Goal: Information Seeking & Learning: Understand process/instructions

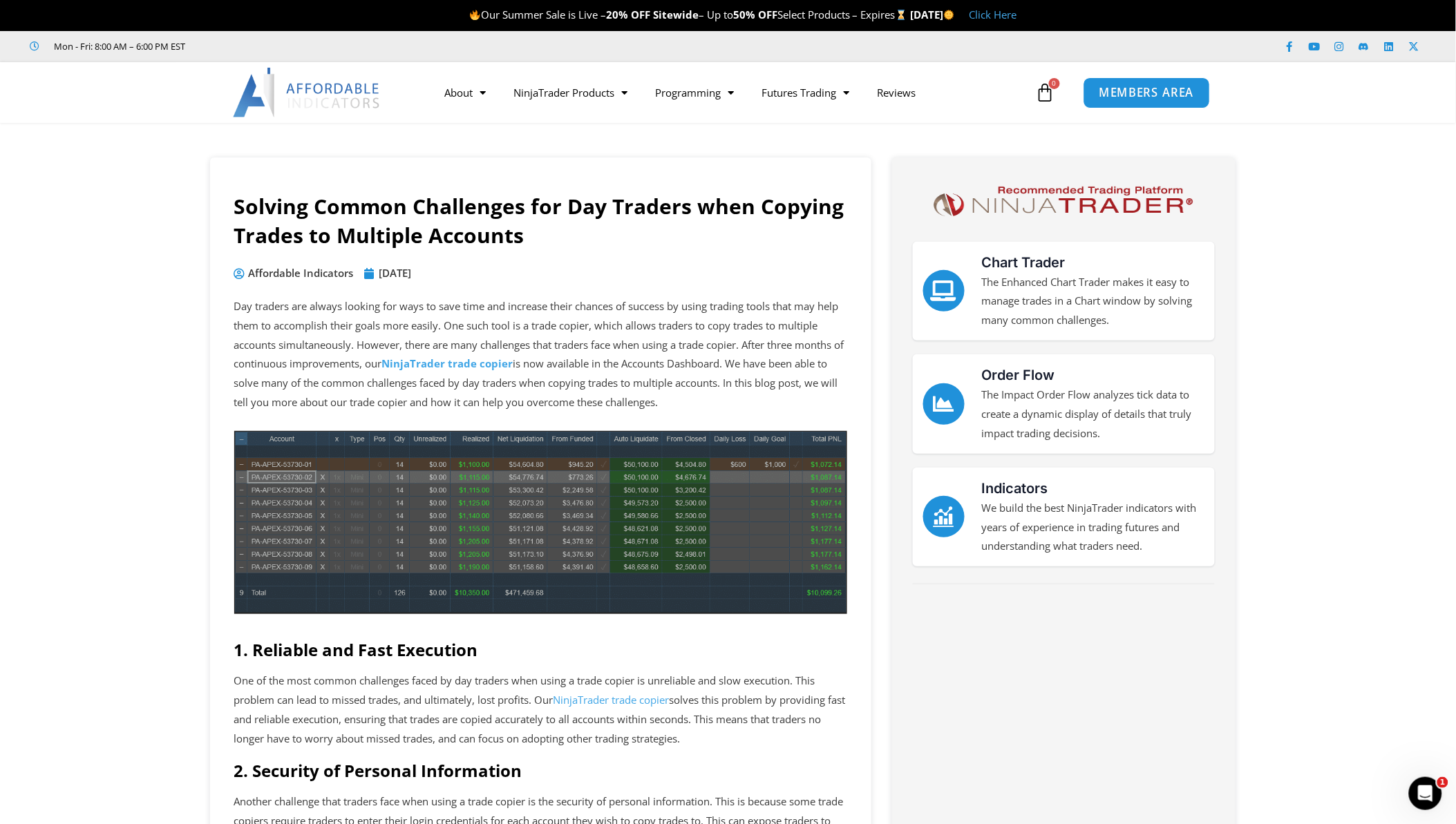
click at [1125, 90] on span "MEMBERS AREA" at bounding box center [1147, 93] width 95 height 12
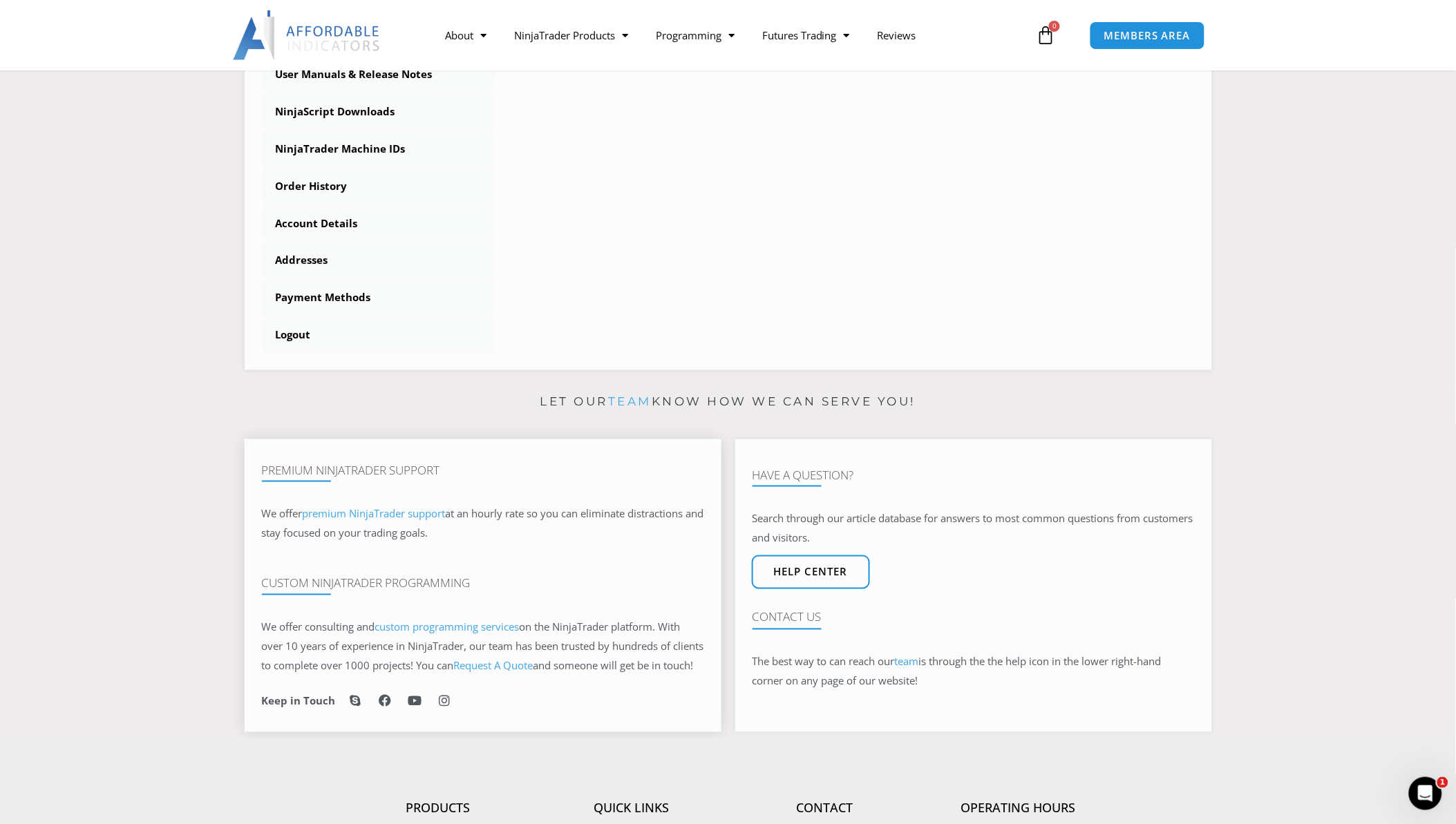
scroll to position [460, 0]
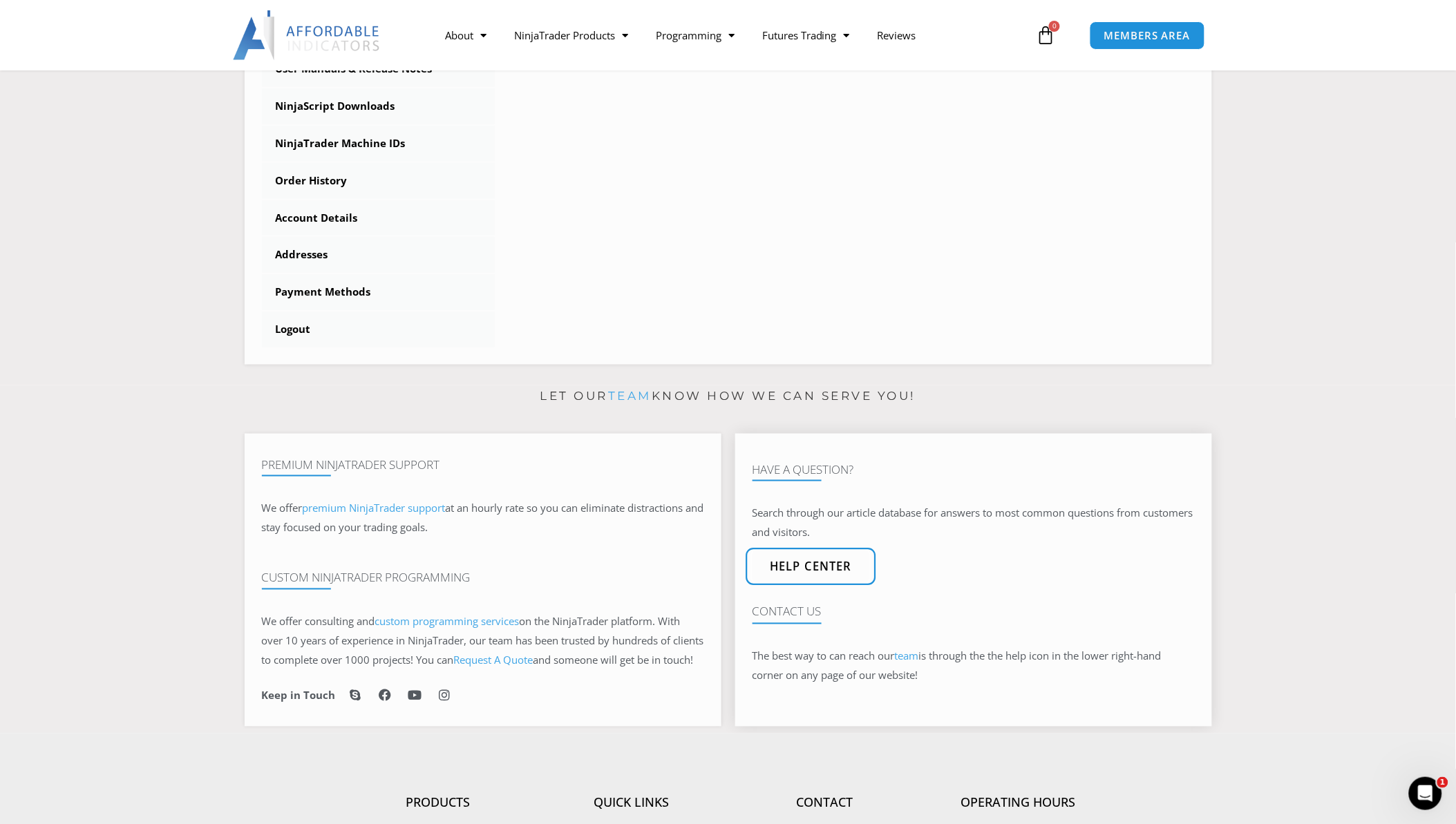
click at [782, 573] on span "Help center" at bounding box center [811, 568] width 81 height 12
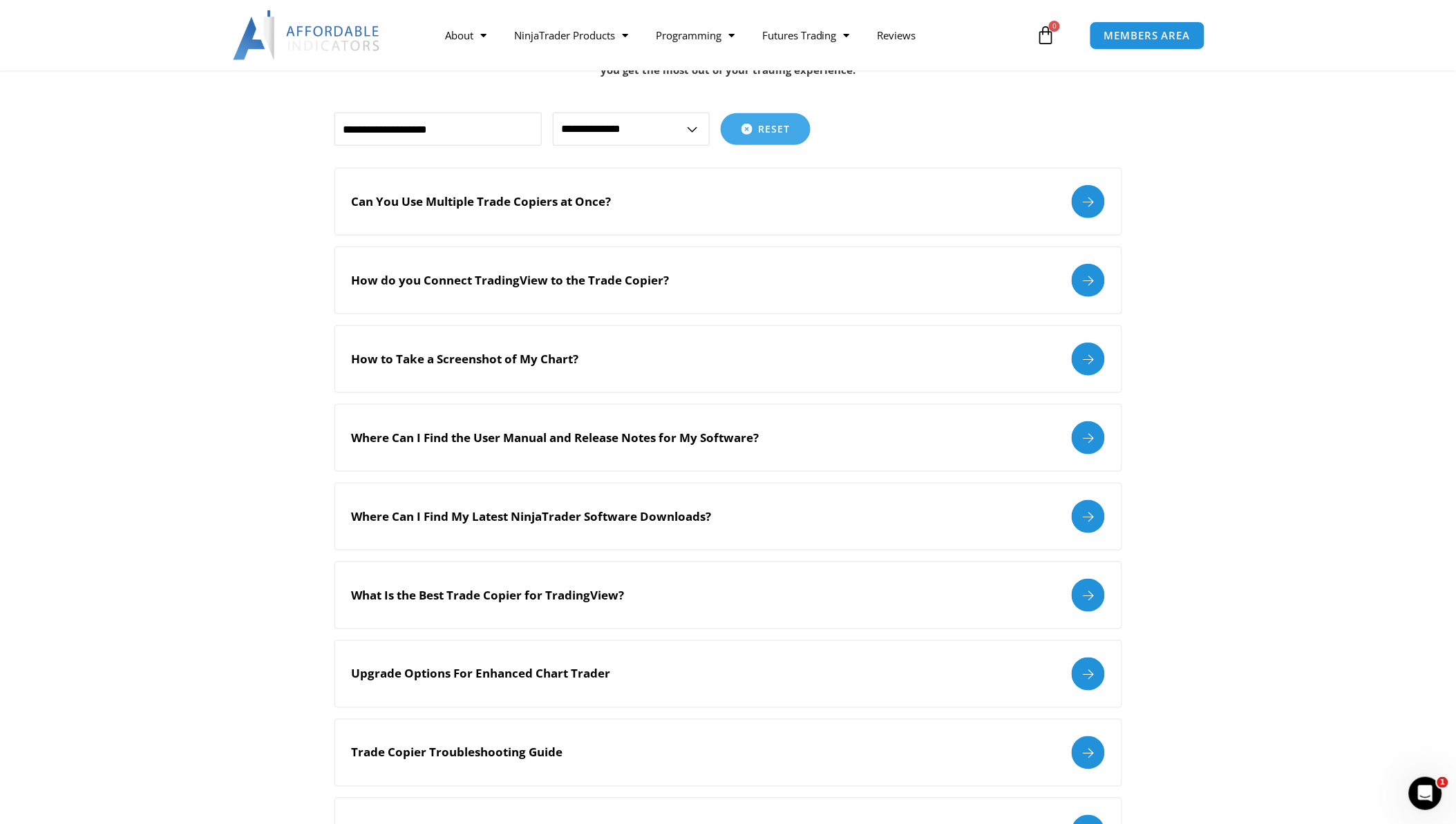
scroll to position [307, 0]
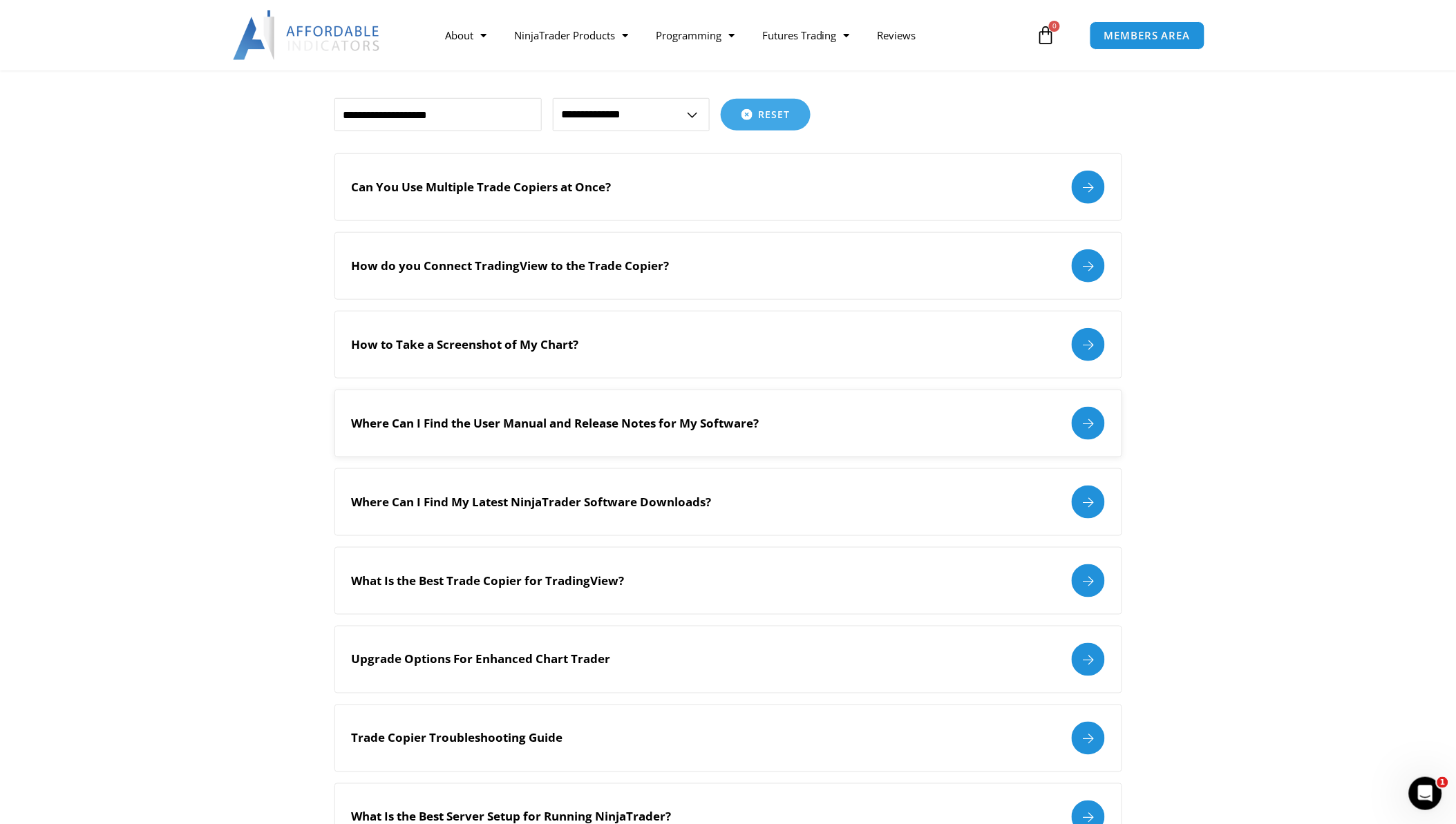
click at [497, 424] on h2 "Where Can I Find the User Manual and Release Notes for My Software?" at bounding box center [555, 423] width 408 height 15
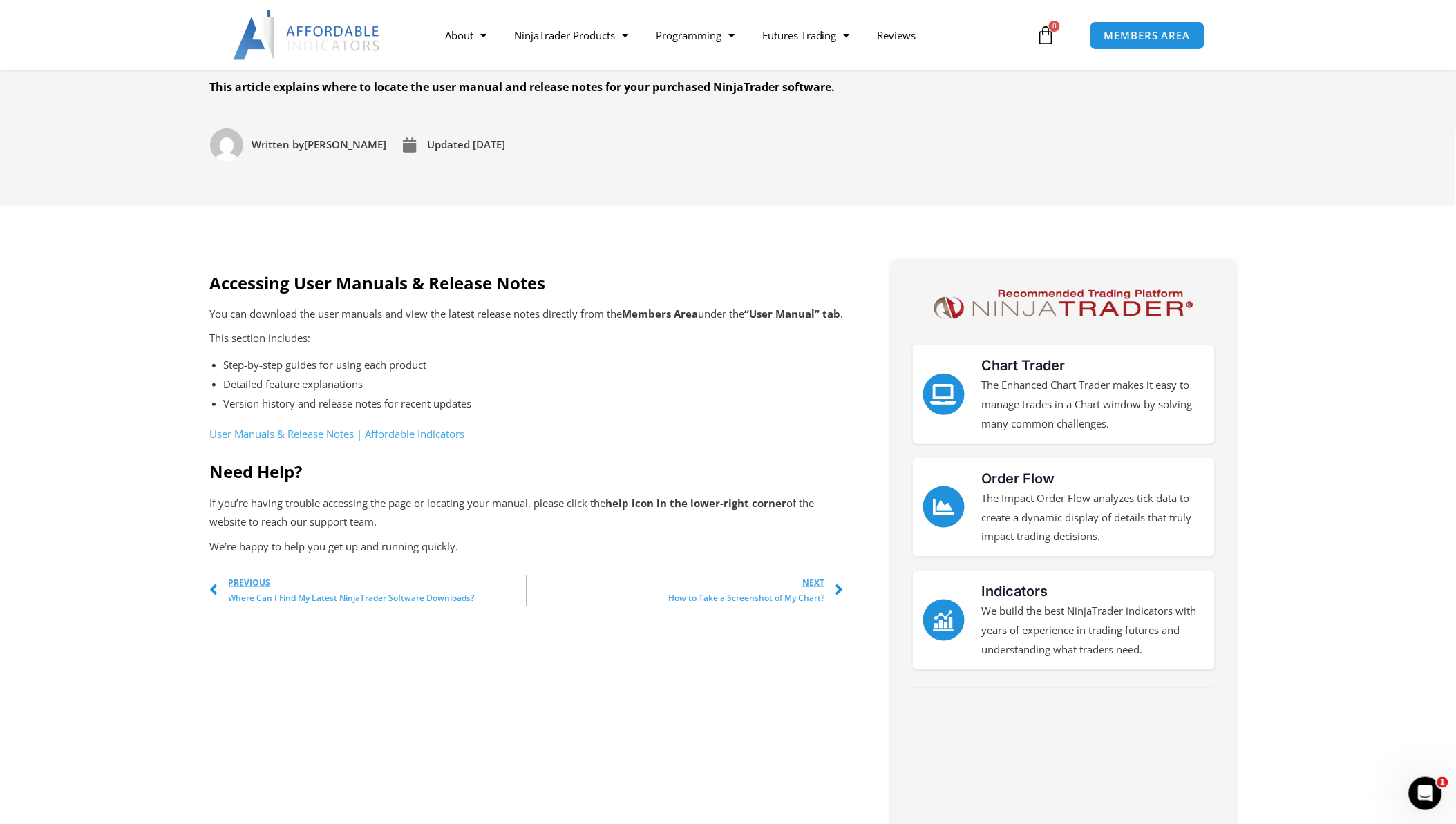
scroll to position [230, 0]
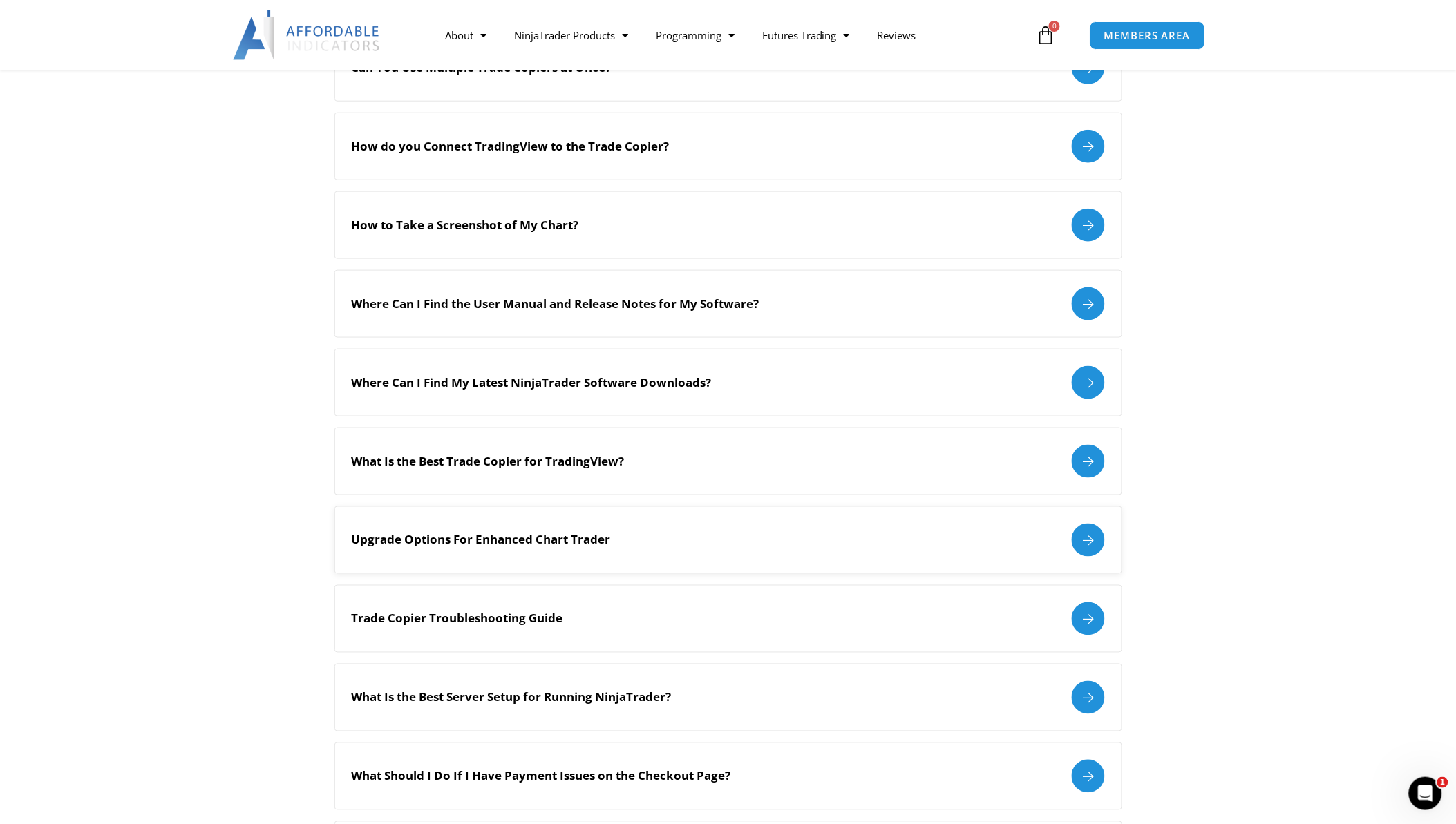
scroll to position [537, 0]
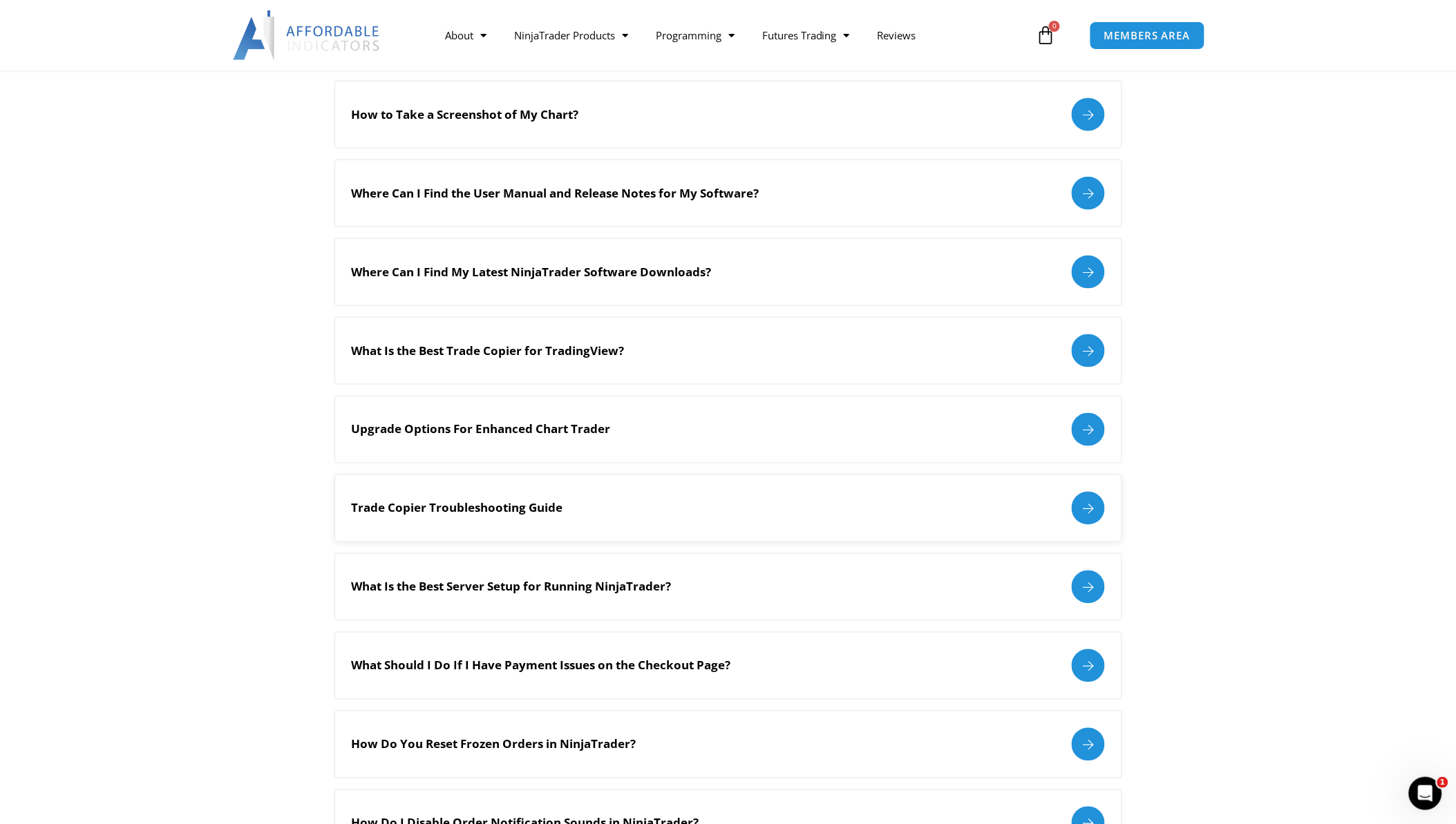
click at [709, 522] on div "Trade Copier Troubleshooting Guide" at bounding box center [729, 508] width 754 height 33
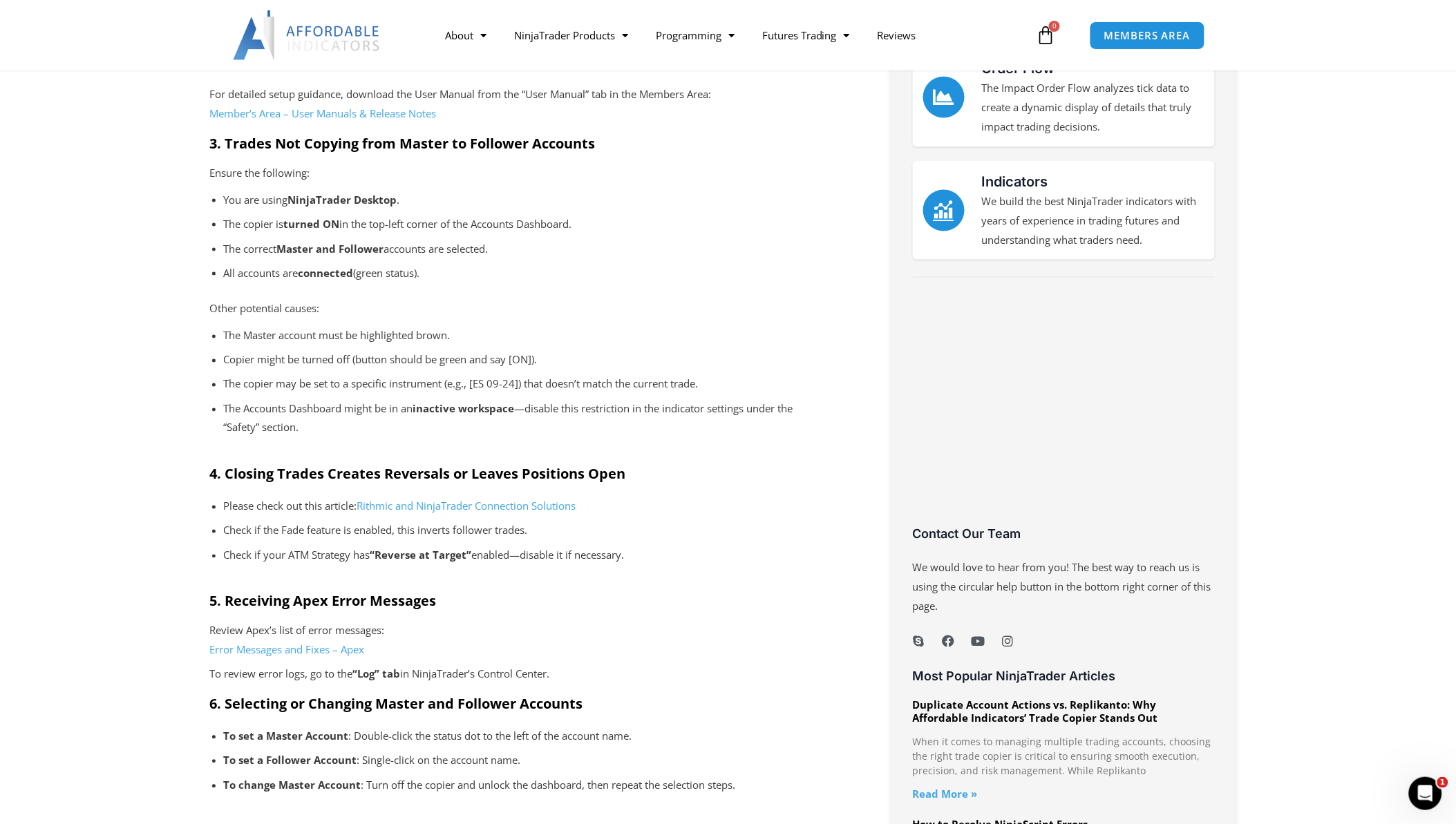
scroll to position [613, 0]
click at [685, 652] on p "Review Apex’s list of error messages: Error Messages and Fixes – Apex" at bounding box center [527, 640] width 634 height 38
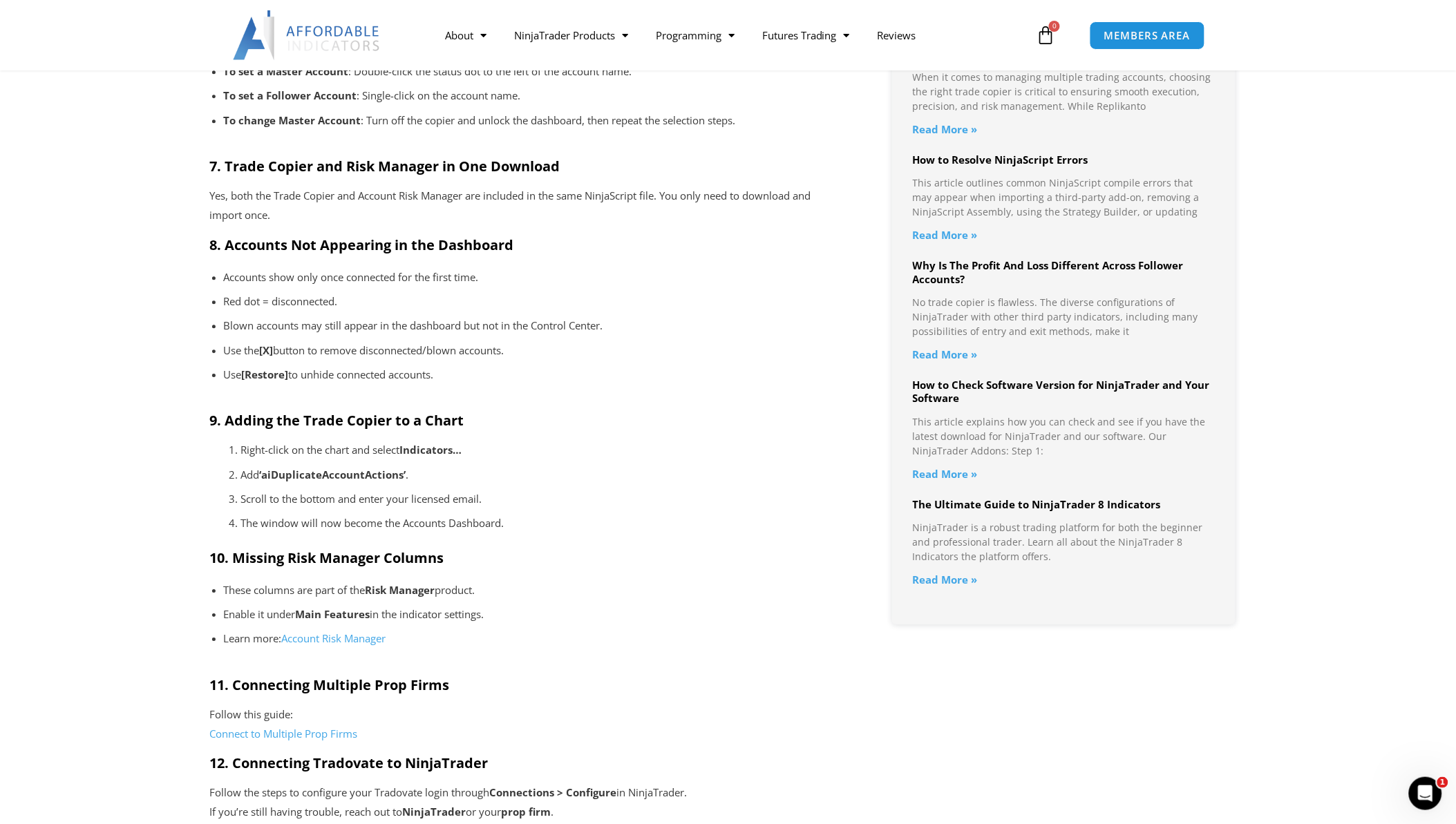
scroll to position [1305, 0]
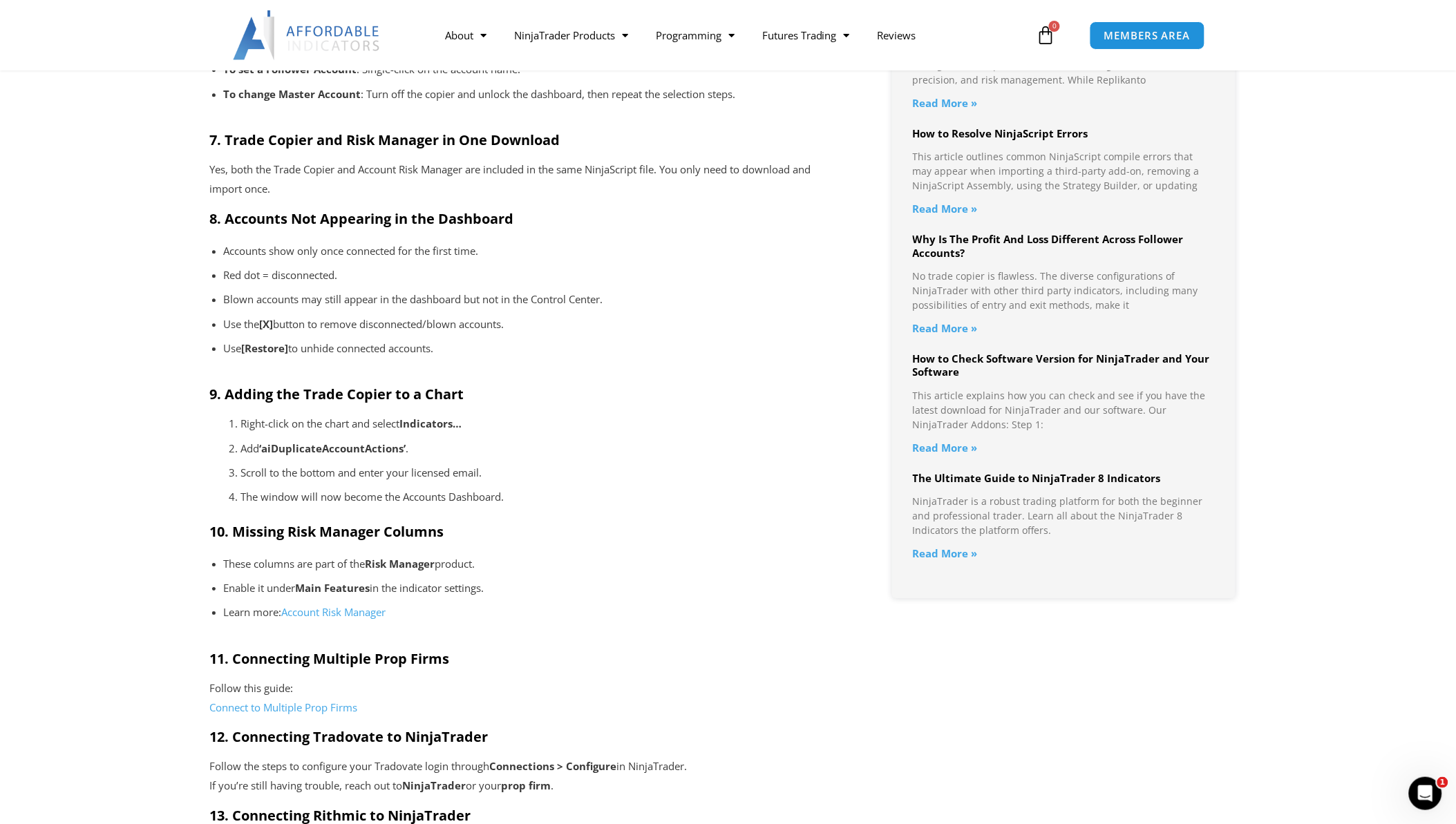
click at [731, 655] on h3 "11. Connecting Multiple Prop Firms" at bounding box center [527, 659] width 634 height 18
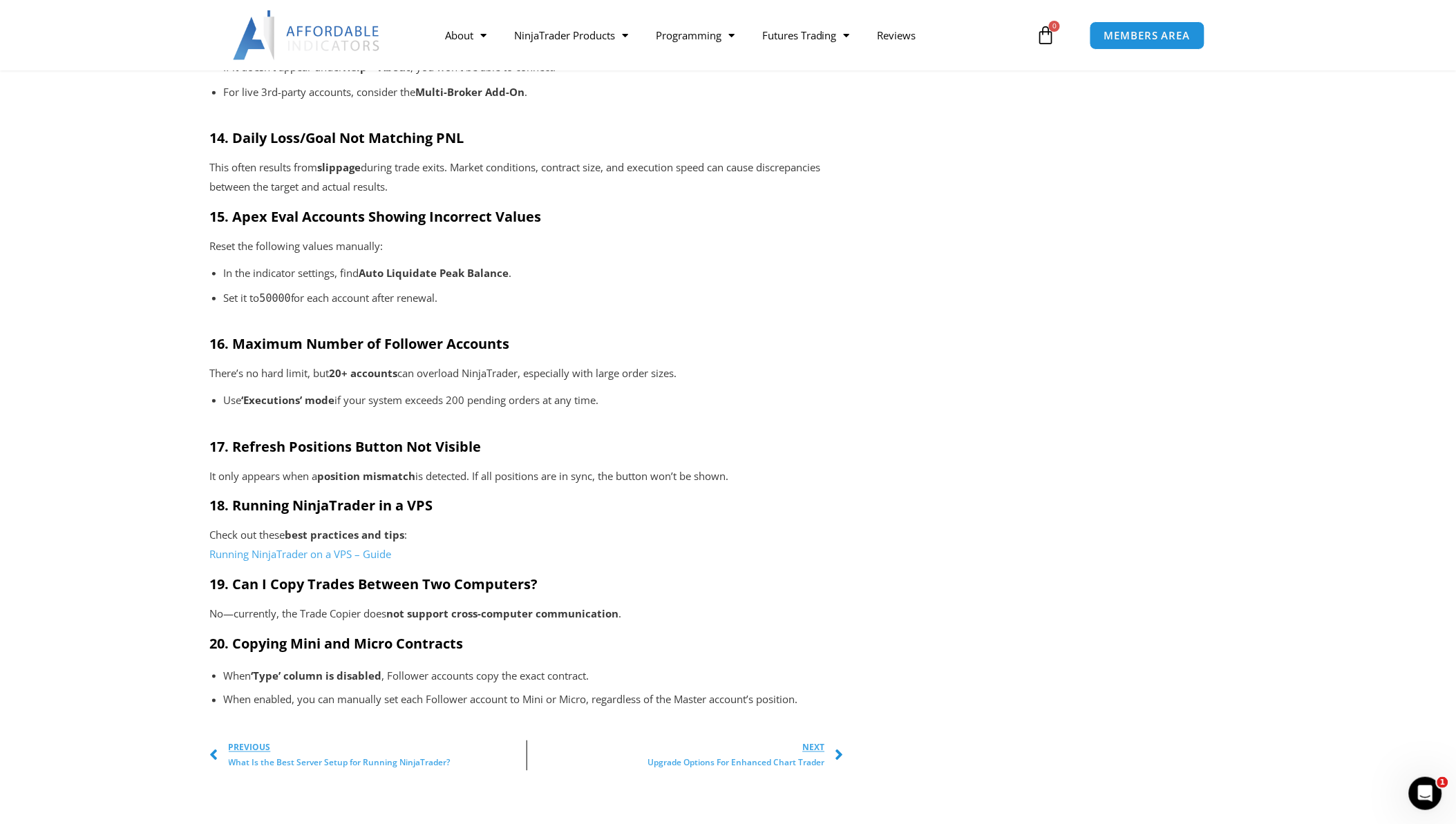
scroll to position [2149, 0]
